Goal: Use online tool/utility: Use online tool/utility

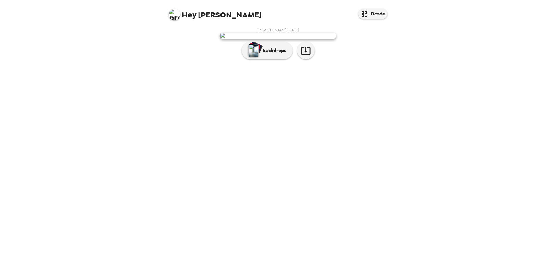
click at [268, 59] on button "Backdrops" at bounding box center [267, 50] width 51 height 17
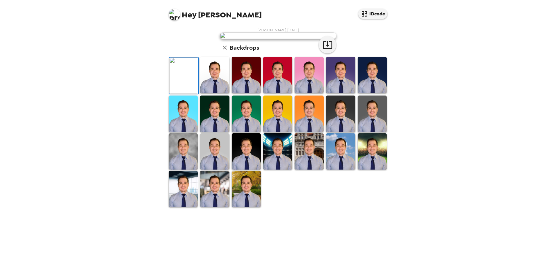
scroll to position [84, 0]
click at [310, 93] on img at bounding box center [309, 75] width 29 height 36
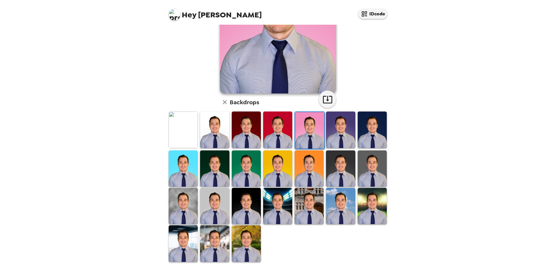
click at [249, 240] on img at bounding box center [246, 244] width 29 height 36
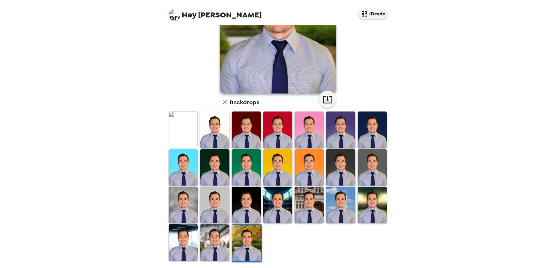
drag, startPoint x: 187, startPoint y: 196, endPoint x: 429, endPoint y: 97, distance: 262.0
click at [187, 196] on img at bounding box center [183, 205] width 29 height 36
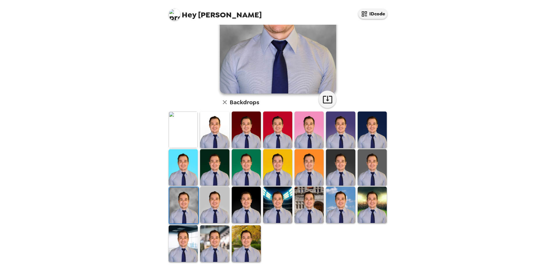
click at [220, 244] on img at bounding box center [214, 244] width 29 height 36
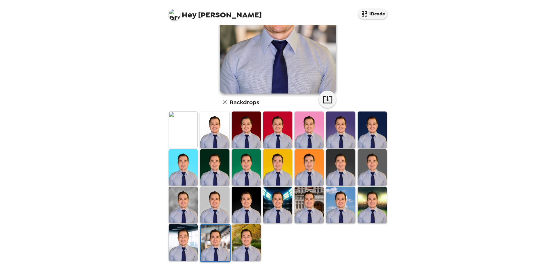
click at [336, 203] on img at bounding box center [340, 205] width 29 height 36
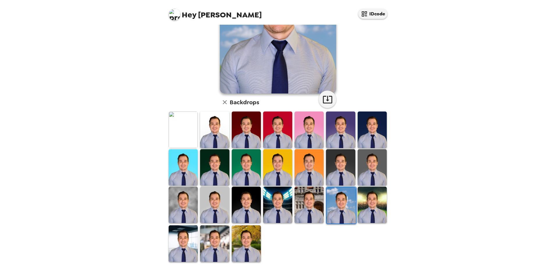
click at [373, 207] on img at bounding box center [372, 205] width 29 height 36
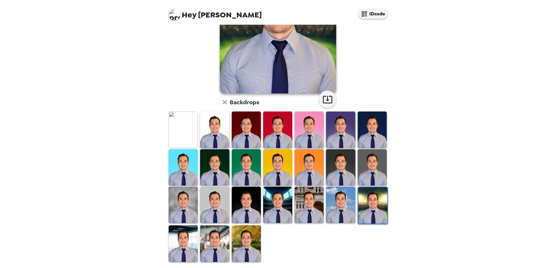
click at [305, 207] on img at bounding box center [309, 205] width 29 height 36
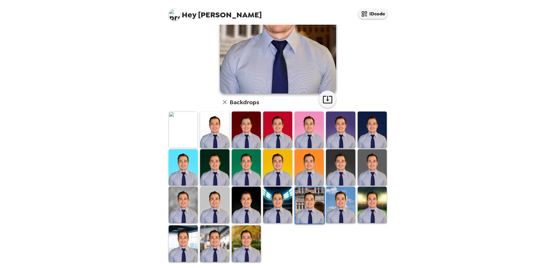
click at [375, 162] on img at bounding box center [372, 167] width 29 height 36
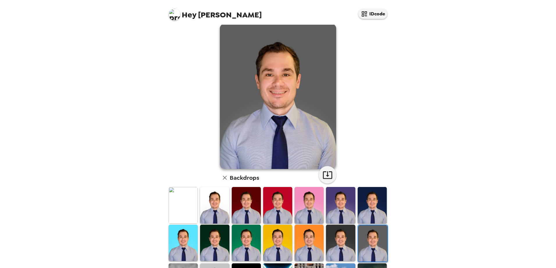
scroll to position [0, 0]
